Goal: Check status: Check status

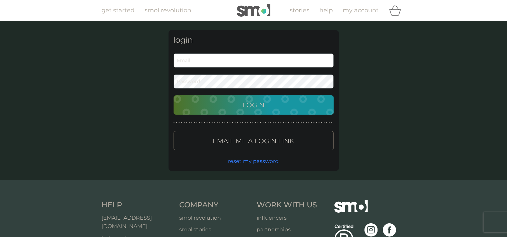
type input "ssw1994@hotmail.co.uk"
click at [270, 97] on button "Login" at bounding box center [254, 104] width 160 height 19
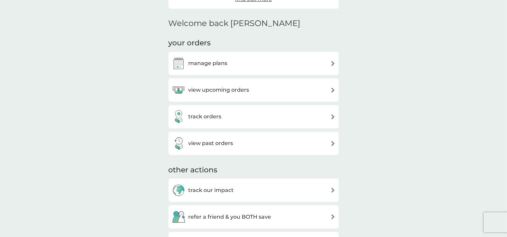
scroll to position [151, 0]
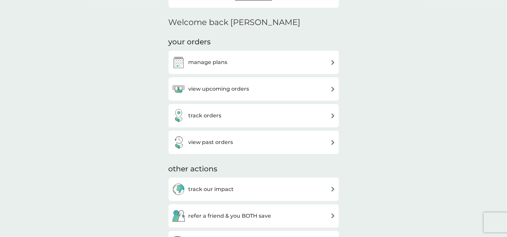
click at [256, 143] on div "view past orders" at bounding box center [254, 142] width 164 height 13
